Goal: Register for event/course

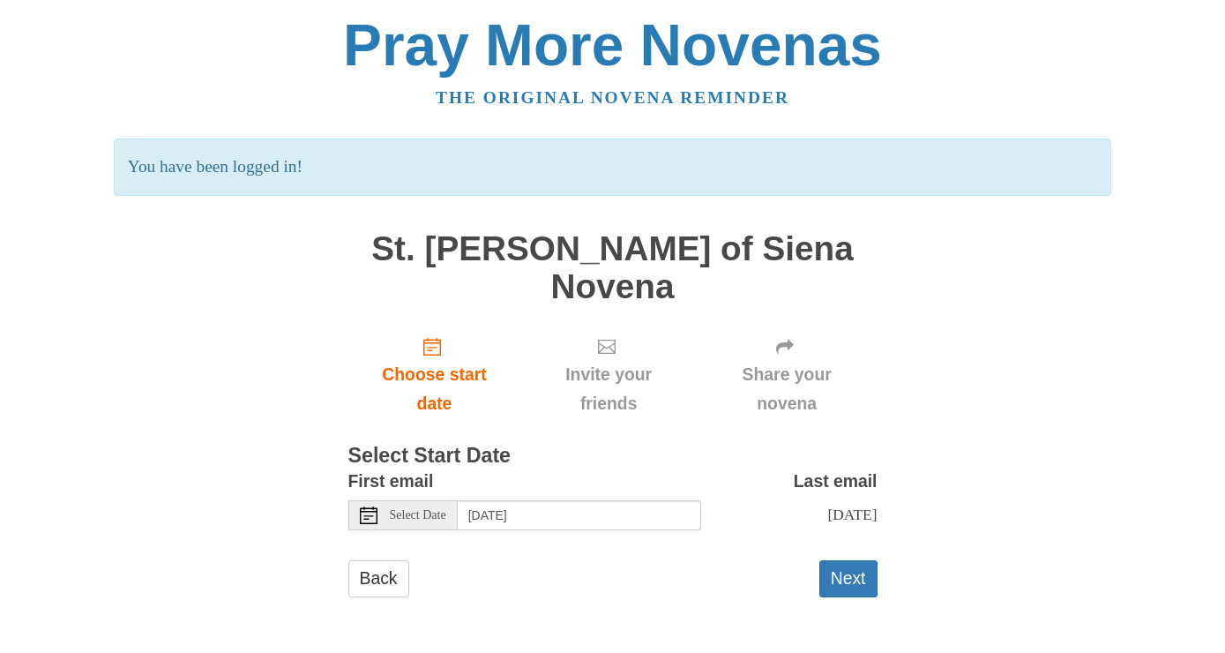
click at [411, 509] on span "Select Date" at bounding box center [418, 515] width 56 height 12
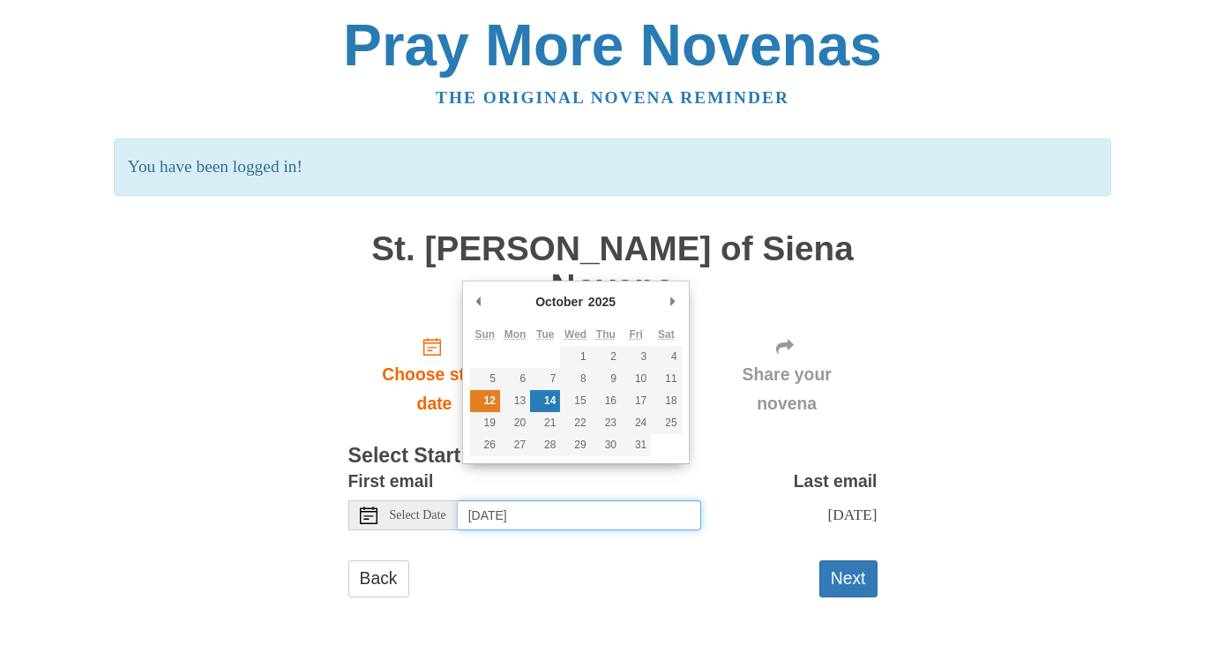
type input "[DATE]"
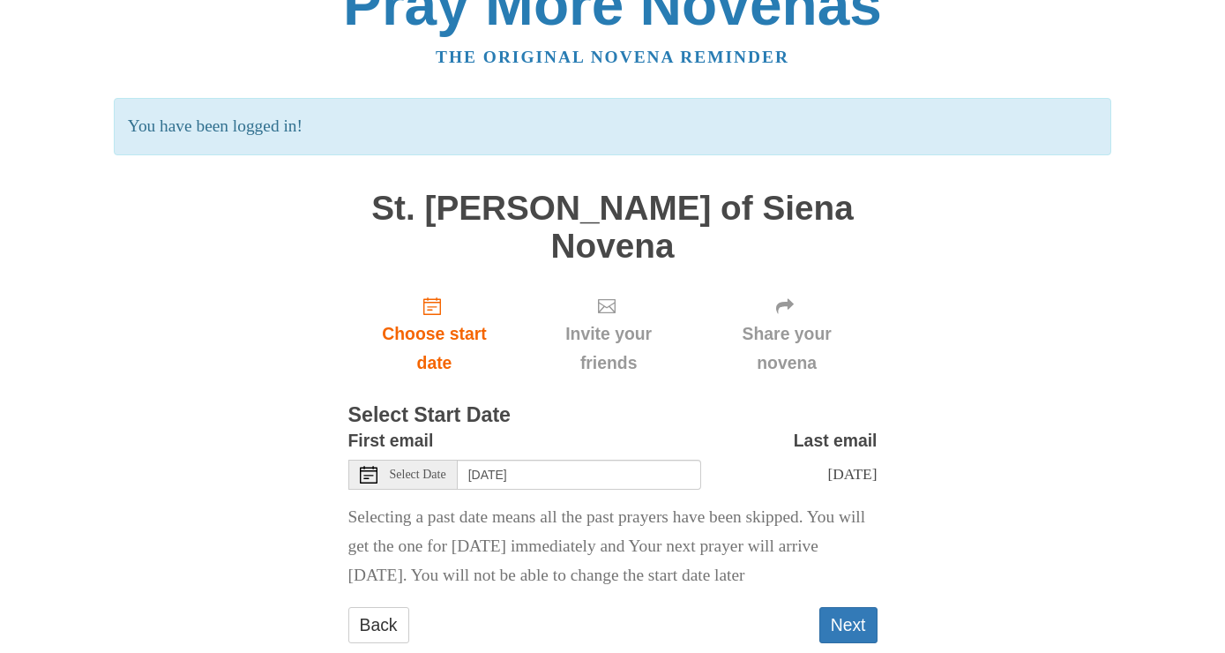
scroll to position [45, 0]
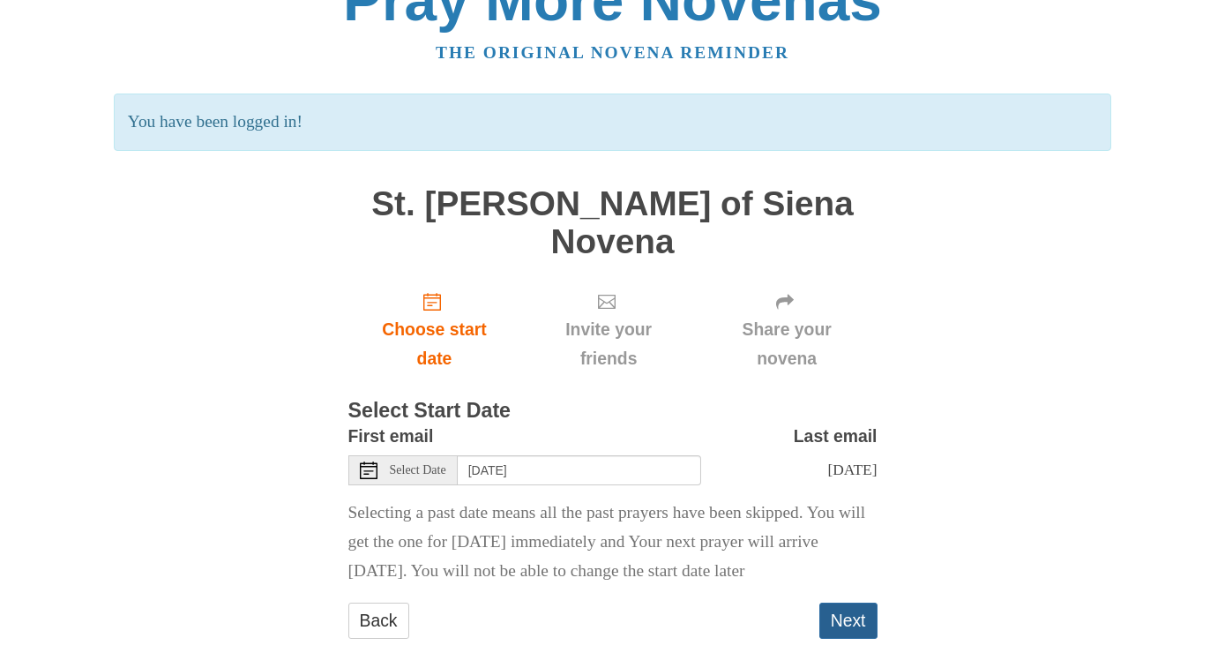
click at [858, 603] on button "Next" at bounding box center [849, 621] width 58 height 36
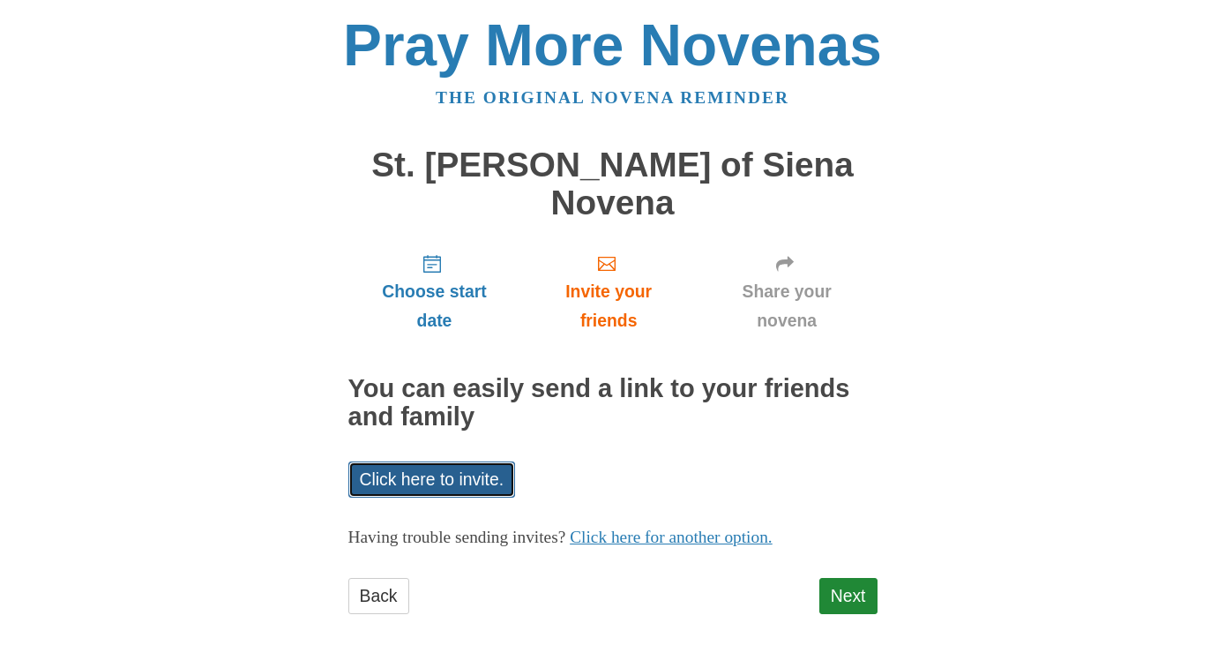
click at [440, 461] on link "Click here to invite." at bounding box center [432, 479] width 168 height 36
click at [860, 578] on link "Next" at bounding box center [849, 596] width 58 height 36
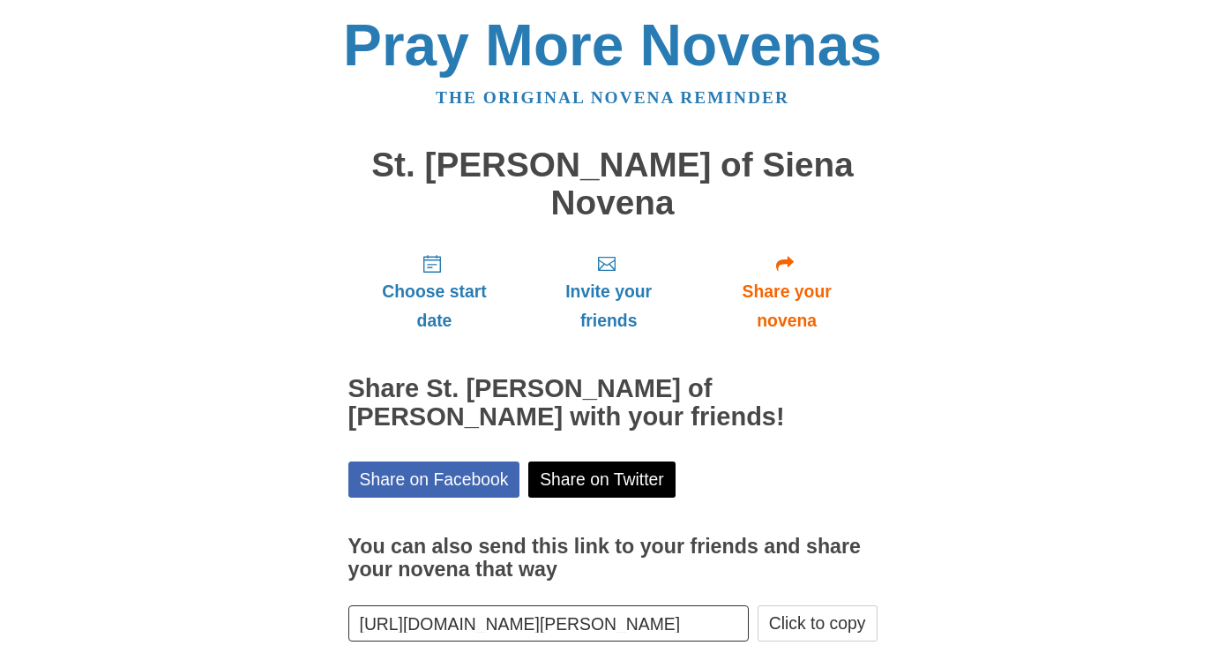
scroll to position [56, 0]
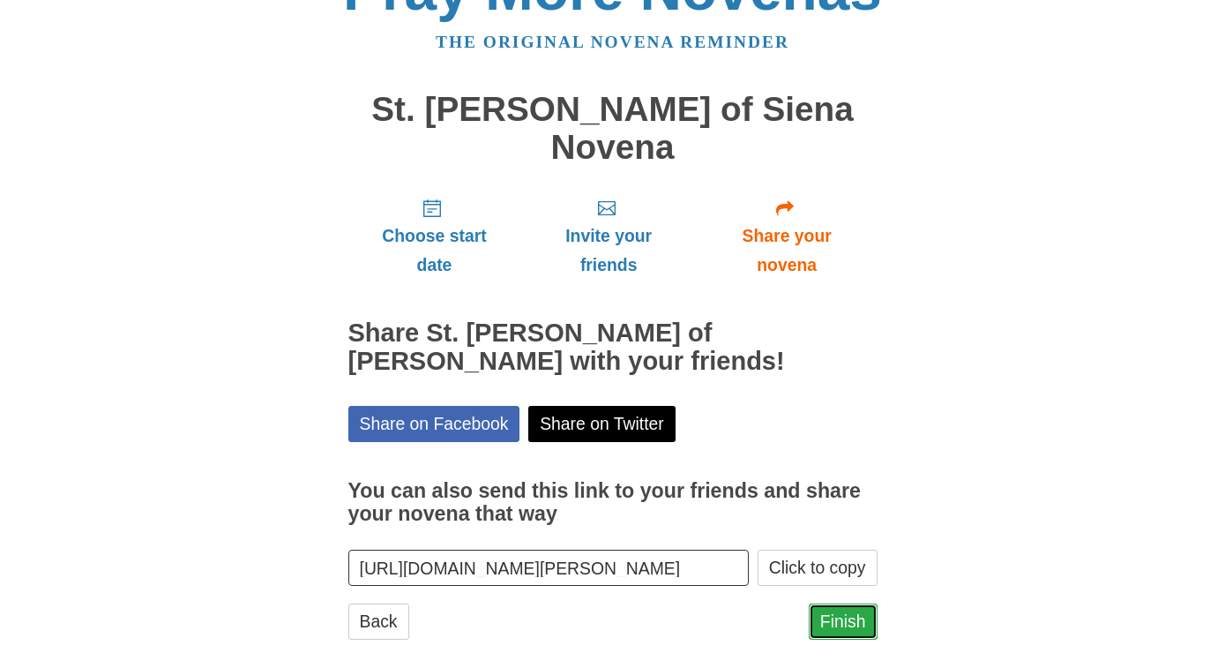
click at [862, 603] on link "Finish" at bounding box center [843, 621] width 69 height 36
